Goal: Task Accomplishment & Management: Manage account settings

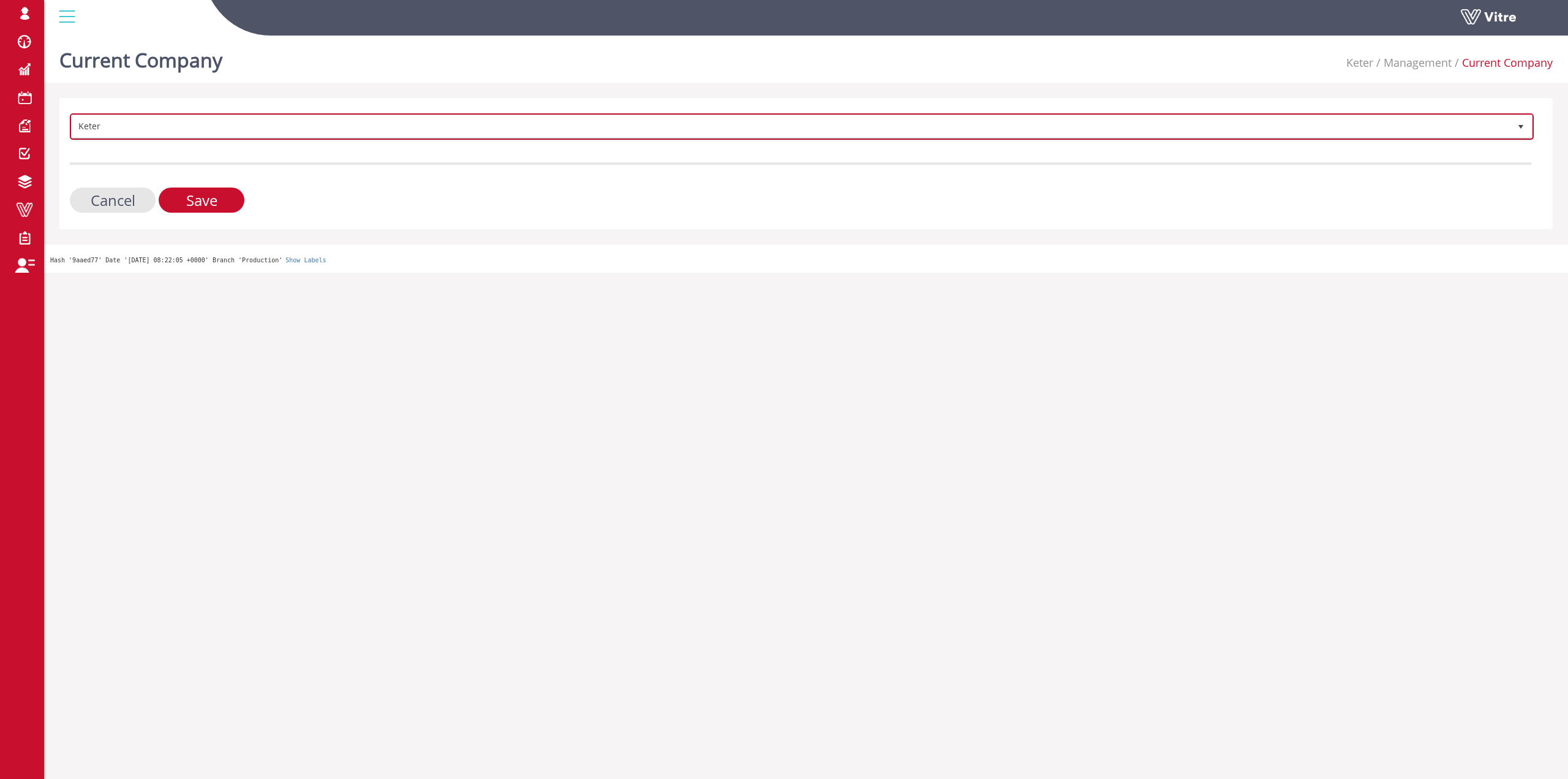
click at [232, 121] on span "Keter" at bounding box center [790, 126] width 1438 height 22
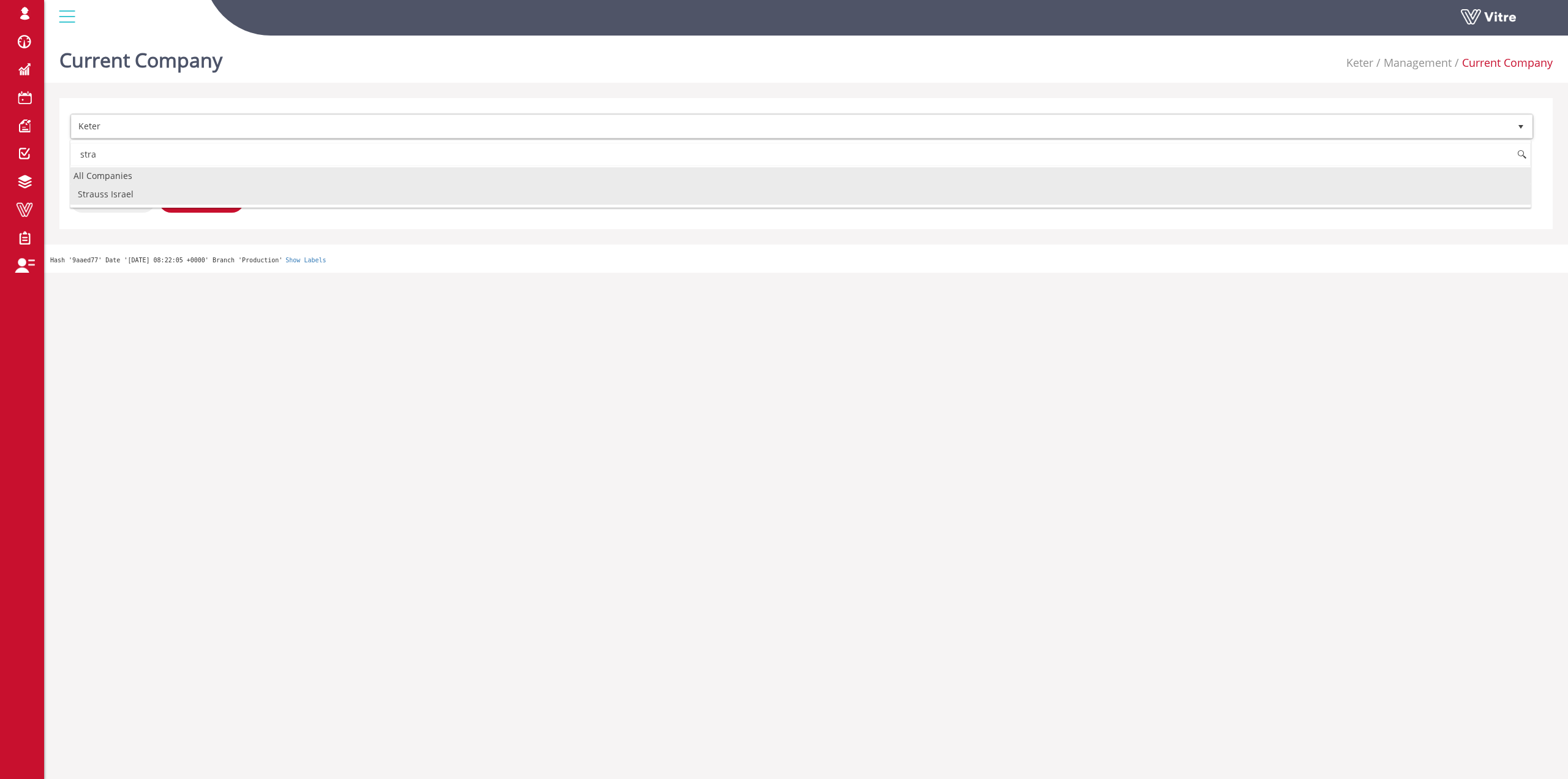
click at [140, 191] on li "Strauss Israel" at bounding box center [800, 194] width 1460 height 21
type input "stra"
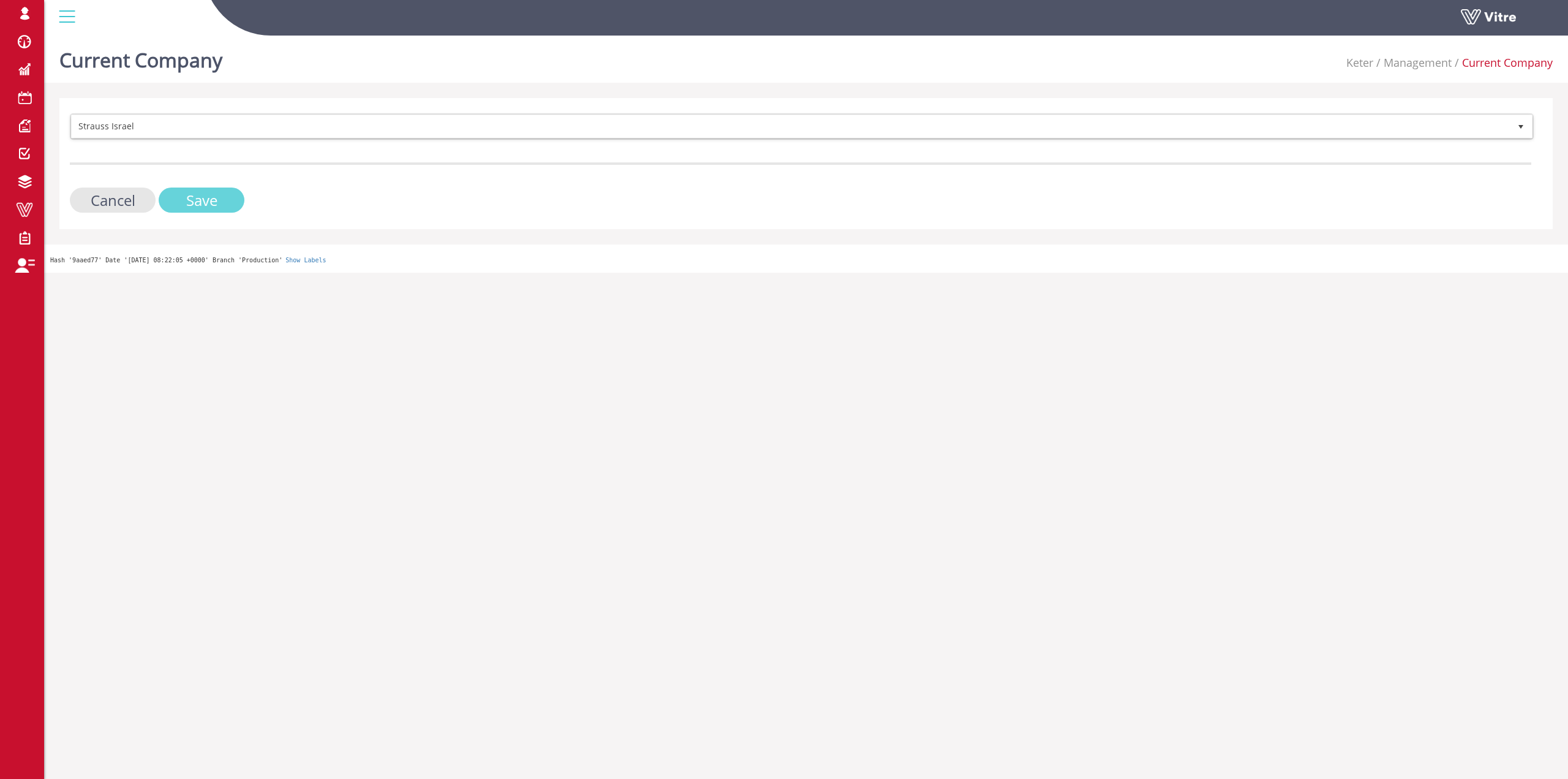
click at [220, 202] on input "Save" at bounding box center [201, 200] width 86 height 25
